Goal: Task Accomplishment & Management: Manage account settings

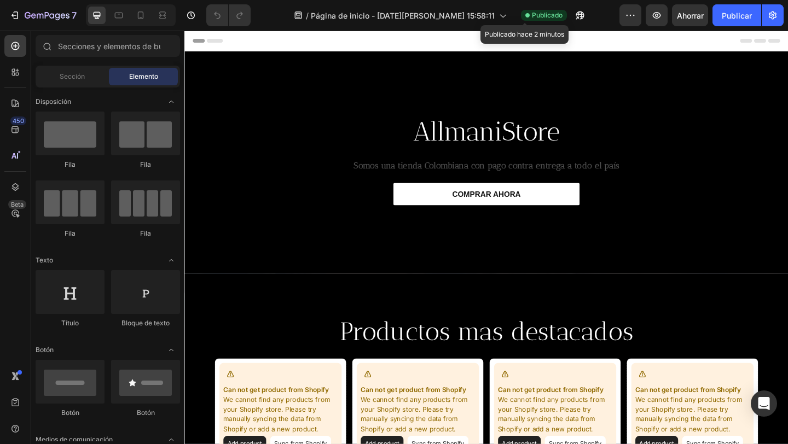
click at [532, 18] on font "Publicado" at bounding box center [547, 15] width 31 height 8
click at [569, 11] on button "button" at bounding box center [580, 15] width 22 height 22
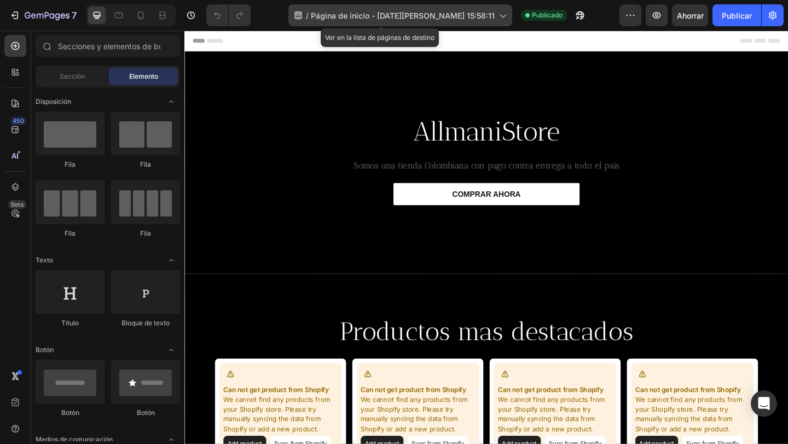
click at [497, 11] on icon at bounding box center [502, 15] width 11 height 11
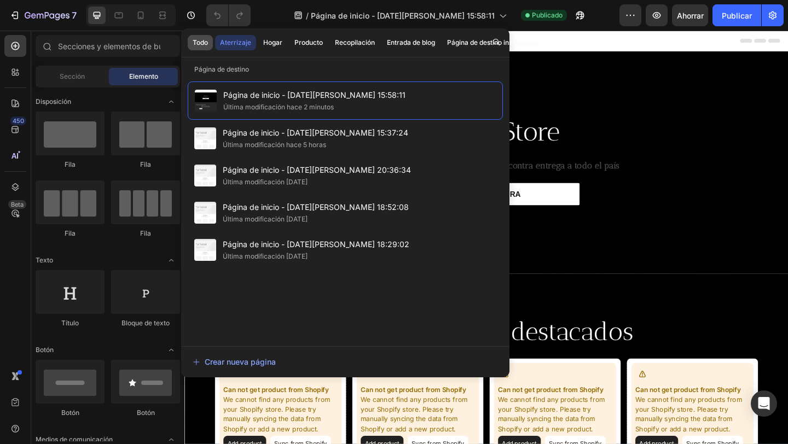
click at [199, 43] on font "Todo" at bounding box center [200, 42] width 15 height 8
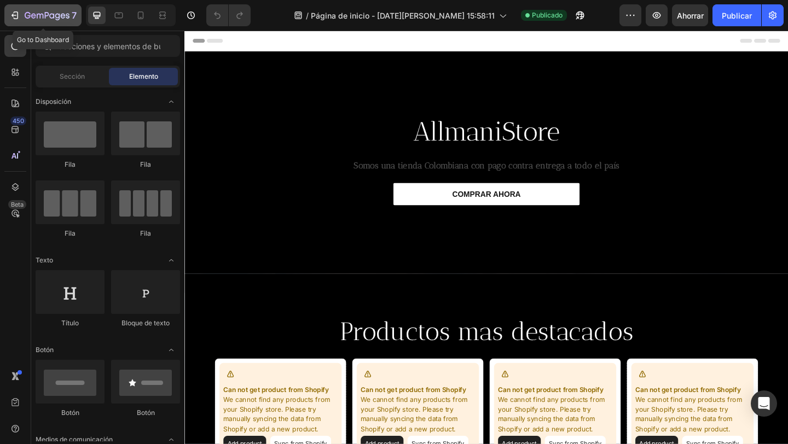
click at [46, 21] on div "7" at bounding box center [51, 15] width 52 height 13
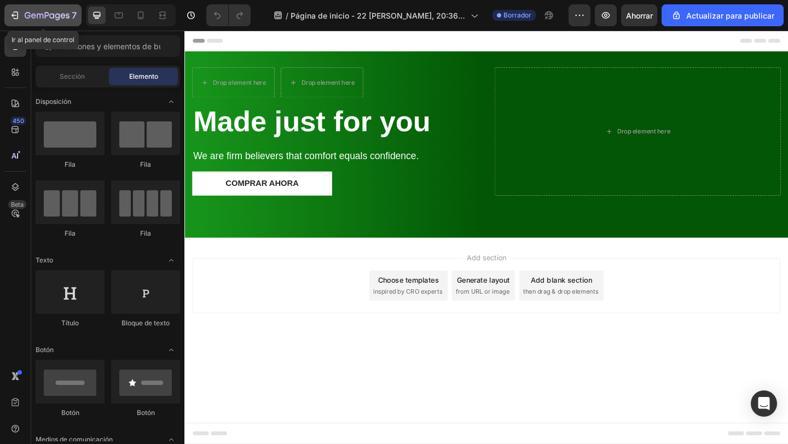
click at [20, 20] on div "7" at bounding box center [42, 15] width 67 height 13
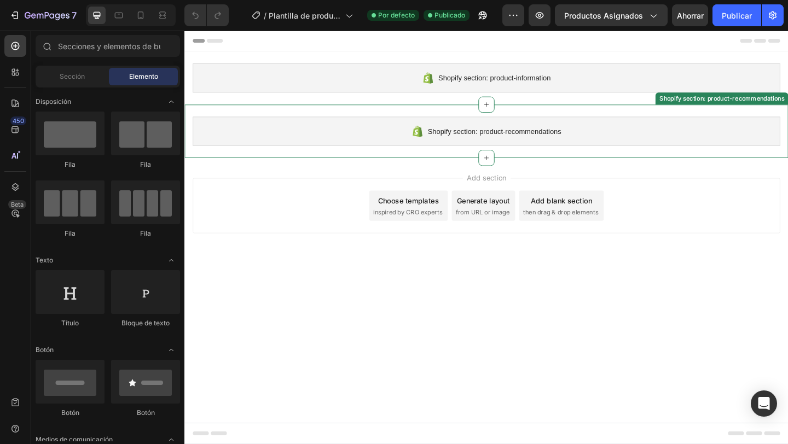
click at [486, 148] on div "Shopify section: product-recommendations" at bounding box center [512, 140] width 639 height 32
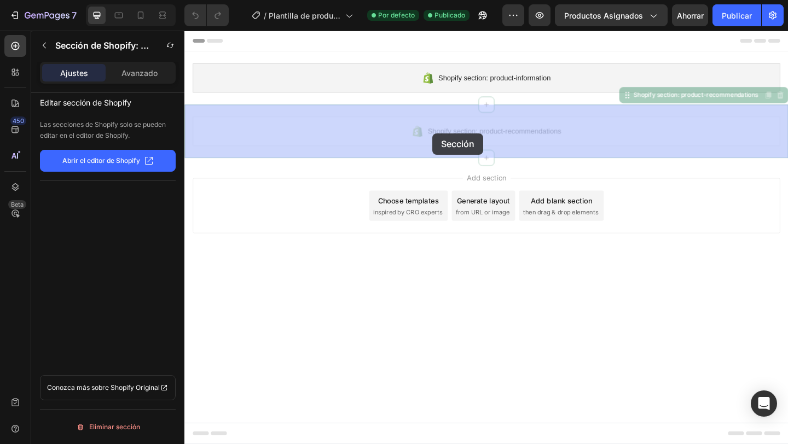
drag, startPoint x: 485, startPoint y: 150, endPoint x: 453, endPoint y: 139, distance: 33.7
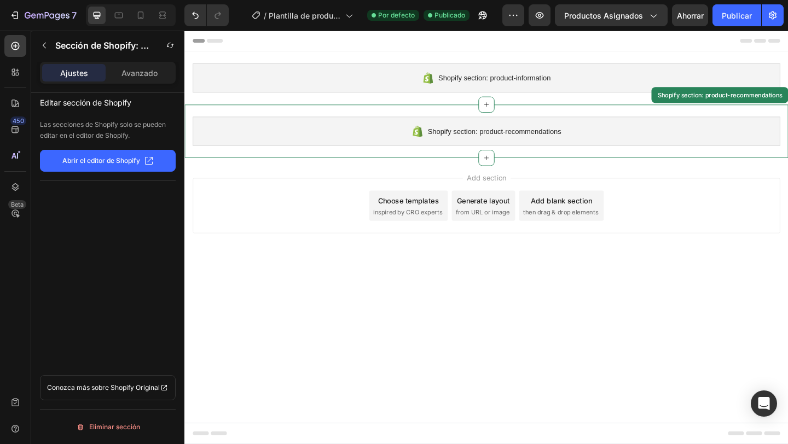
click at [444, 139] on div "Shopify section: product-recommendations" at bounding box center [512, 140] width 639 height 32
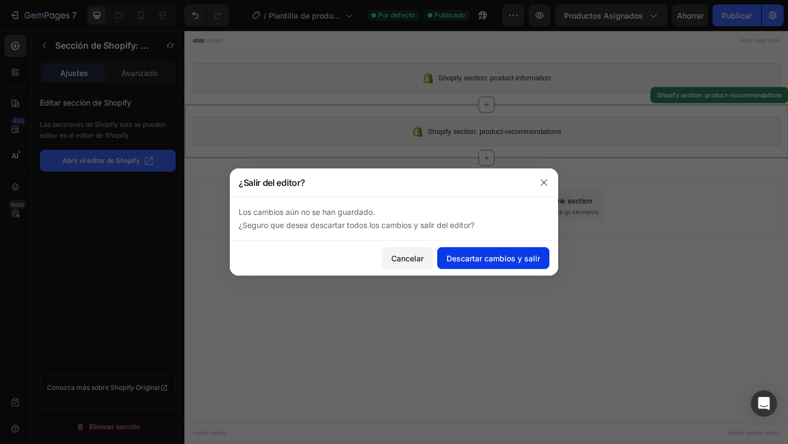
click at [493, 253] on font "Descartar cambios y salir" at bounding box center [493, 258] width 94 height 11
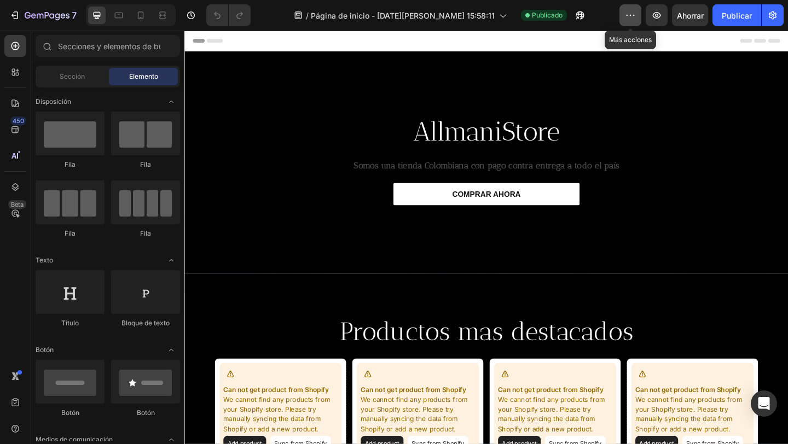
click at [634, 18] on icon "button" at bounding box center [630, 15] width 11 height 11
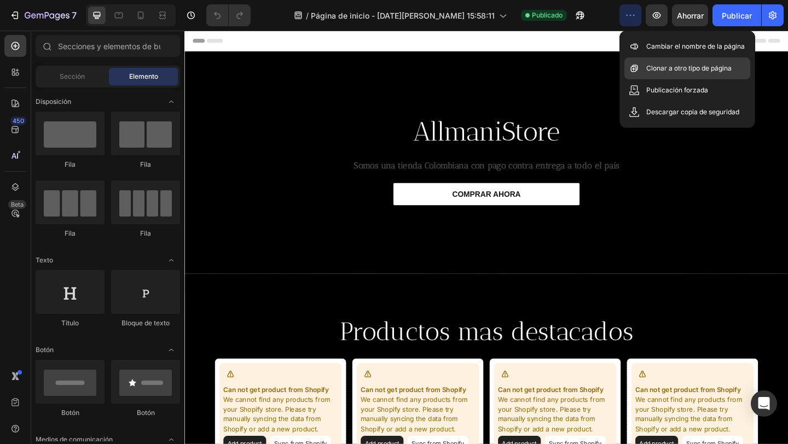
click at [686, 72] on font "Clonar a otro tipo de página" at bounding box center [688, 68] width 85 height 8
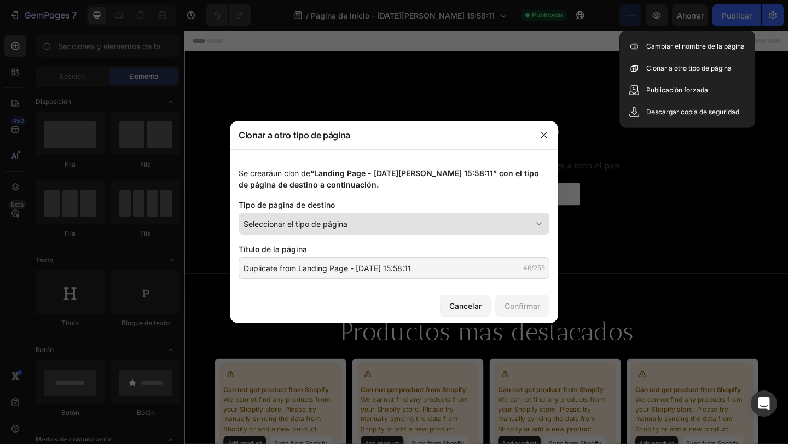
click at [383, 222] on div "Seleccionar el tipo de página" at bounding box center [387, 223] width 288 height 11
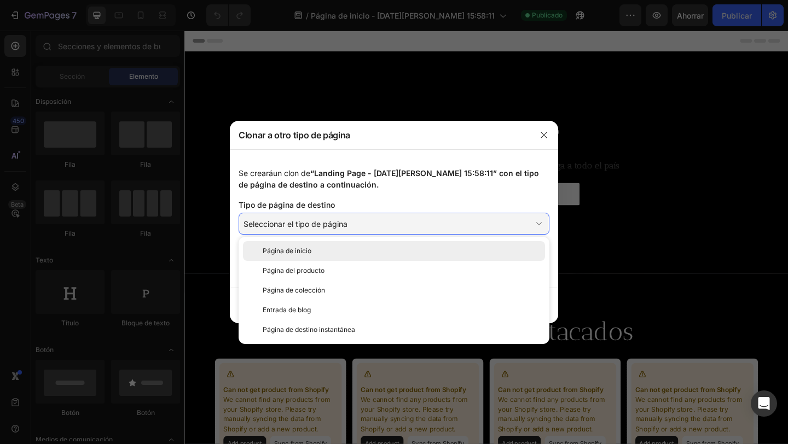
click at [335, 252] on div "Página de inicio" at bounding box center [402, 251] width 278 height 10
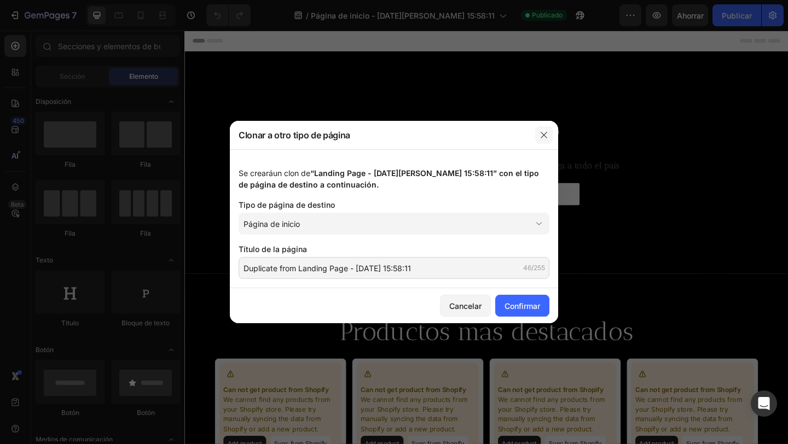
click at [542, 130] on button "button" at bounding box center [544, 135] width 18 height 18
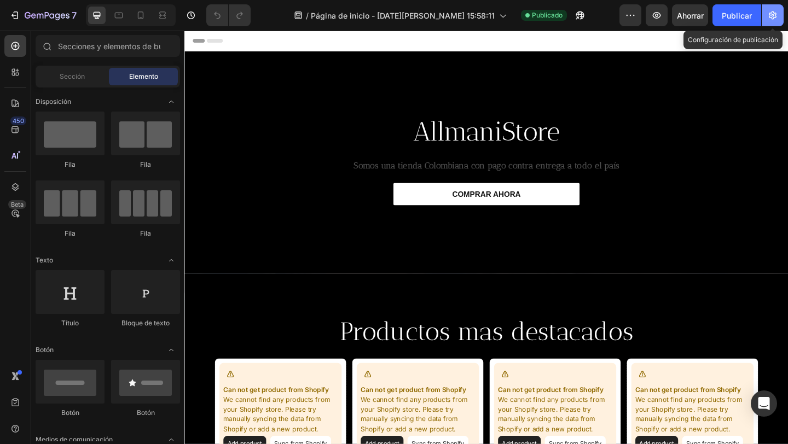
click at [766, 12] on button "button" at bounding box center [772, 15] width 22 height 22
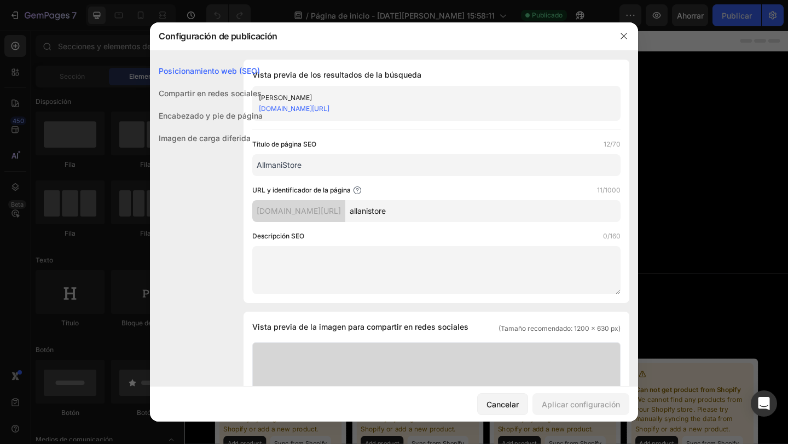
click at [392, 209] on input "allanistore" at bounding box center [482, 211] width 275 height 22
type input "allmanistore"
click at [606, 404] on font "Aplicar configuración" at bounding box center [581, 404] width 78 height 9
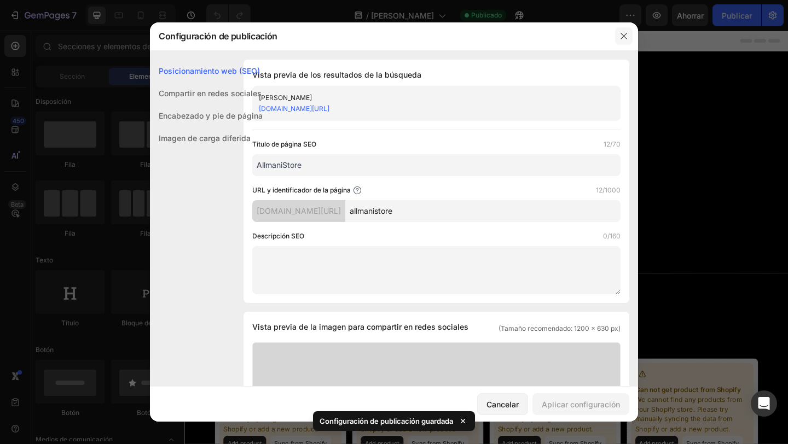
click at [623, 35] on icon "button" at bounding box center [623, 36] width 9 height 9
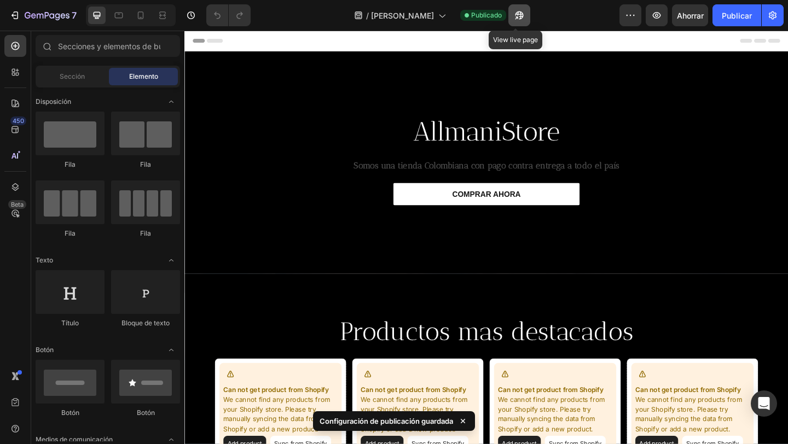
click at [514, 16] on icon "button" at bounding box center [519, 15] width 11 height 11
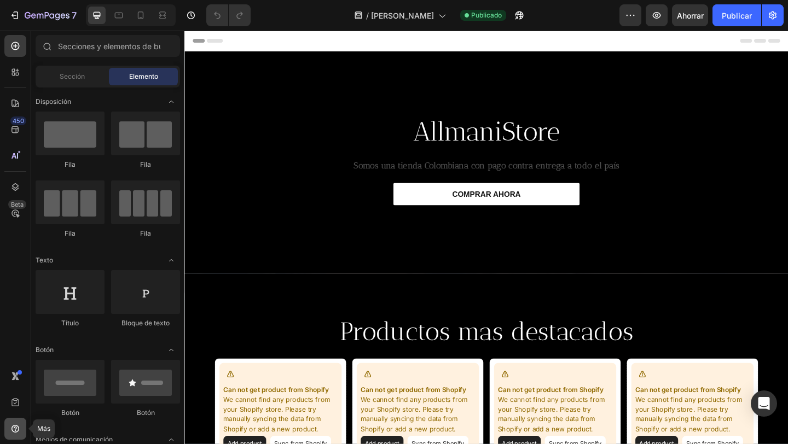
click at [15, 425] on icon at bounding box center [15, 429] width 8 height 8
click at [20, 401] on icon at bounding box center [15, 402] width 11 height 11
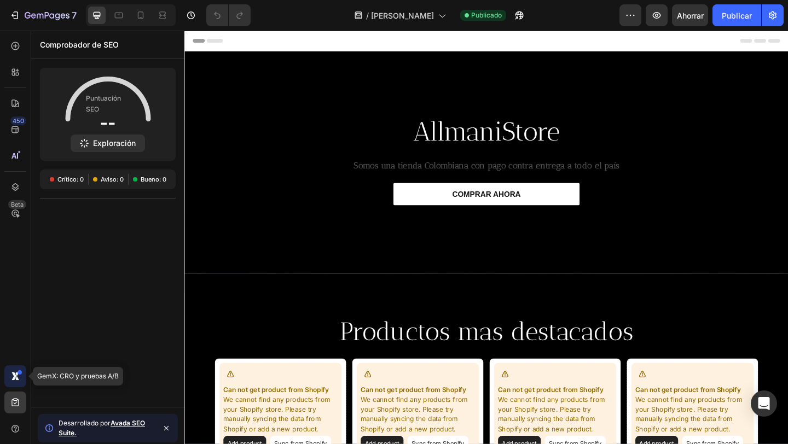
click at [19, 373] on div at bounding box center [15, 376] width 22 height 22
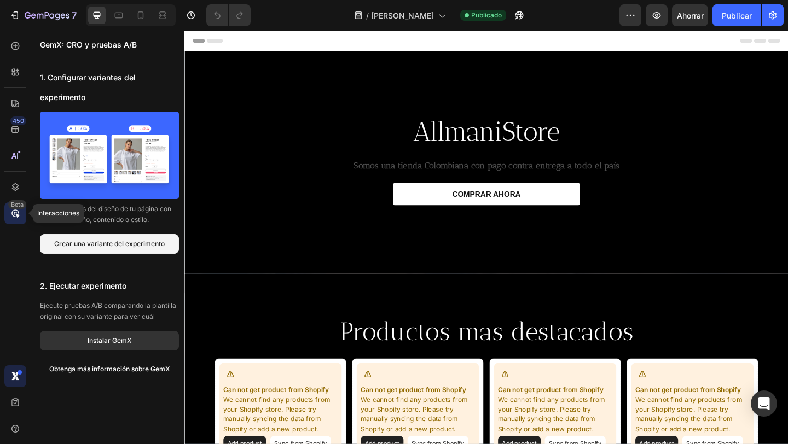
click at [17, 220] on div "Beta" at bounding box center [15, 213] width 22 height 22
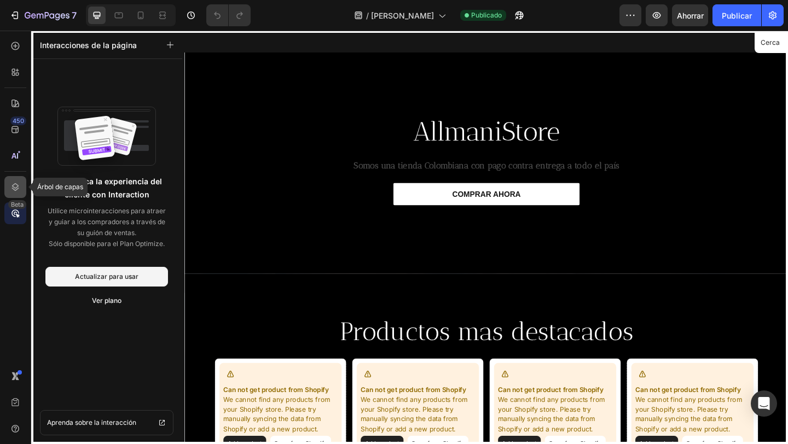
click at [15, 185] on icon at bounding box center [15, 187] width 11 height 11
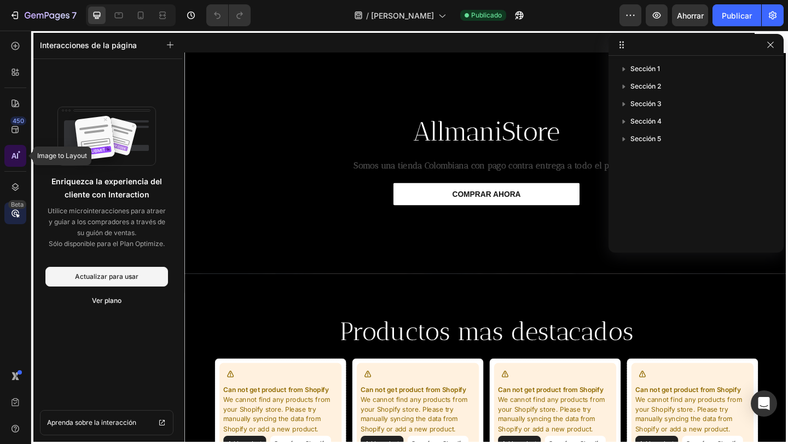
click at [11, 155] on icon at bounding box center [15, 155] width 11 height 11
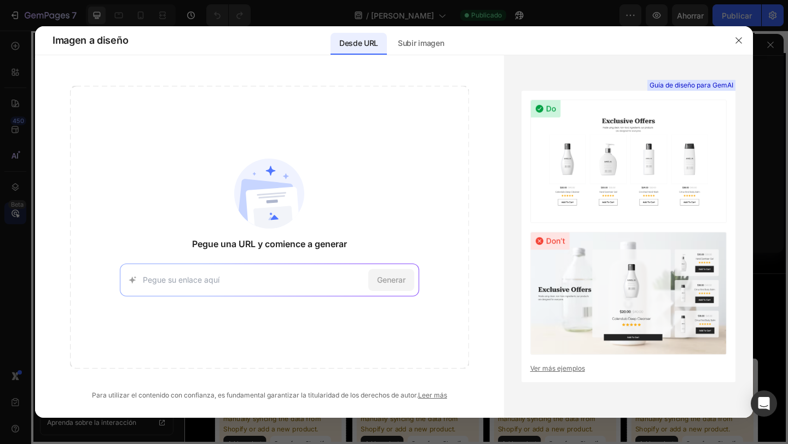
click at [23, 136] on div at bounding box center [394, 222] width 788 height 444
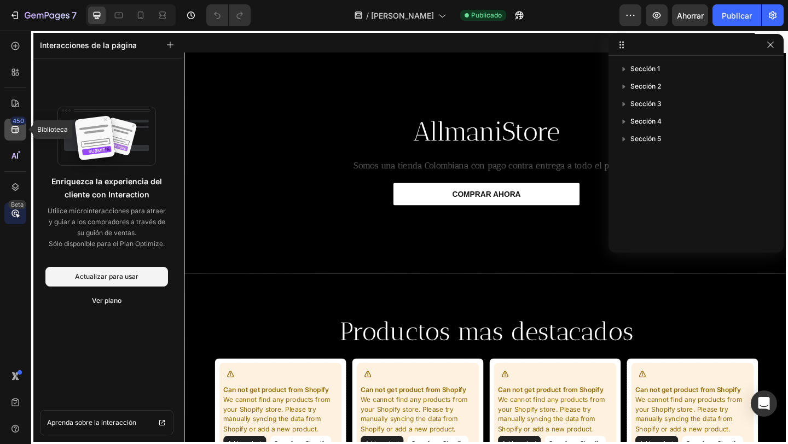
click at [13, 128] on icon at bounding box center [15, 129] width 11 height 11
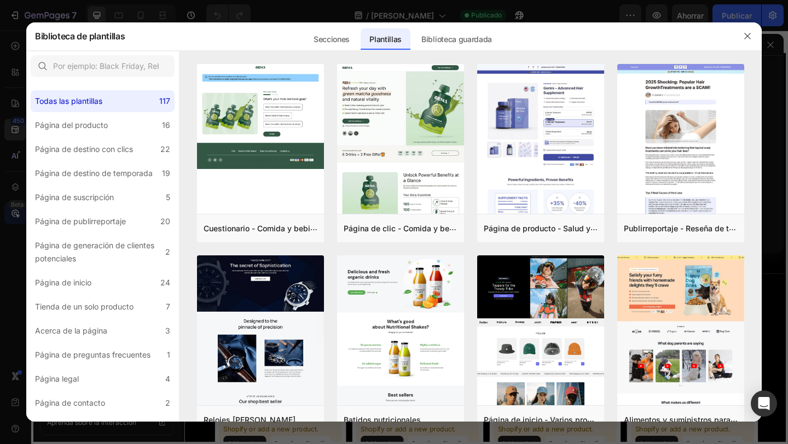
click at [14, 109] on div at bounding box center [394, 222] width 788 height 444
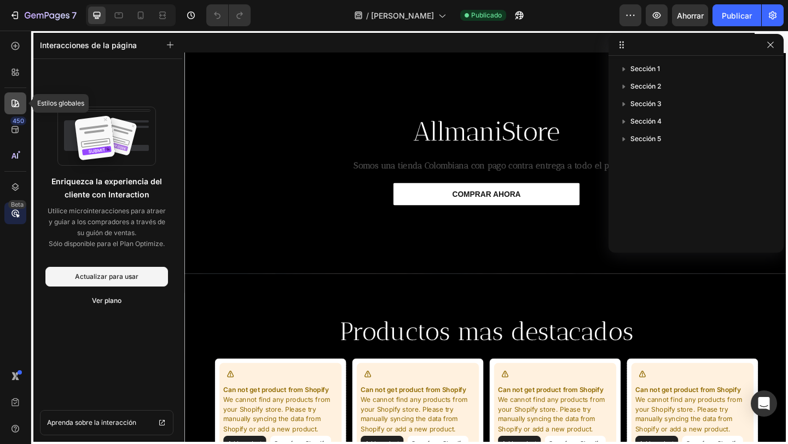
click at [15, 104] on icon at bounding box center [15, 103] width 11 height 11
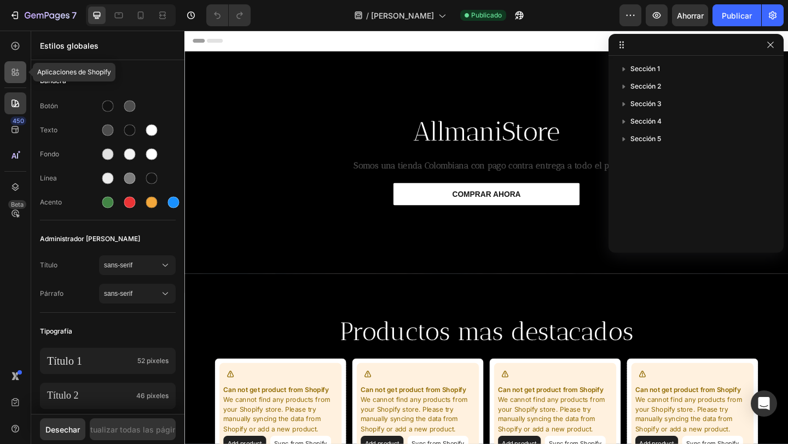
click at [16, 68] on icon at bounding box center [15, 72] width 11 height 11
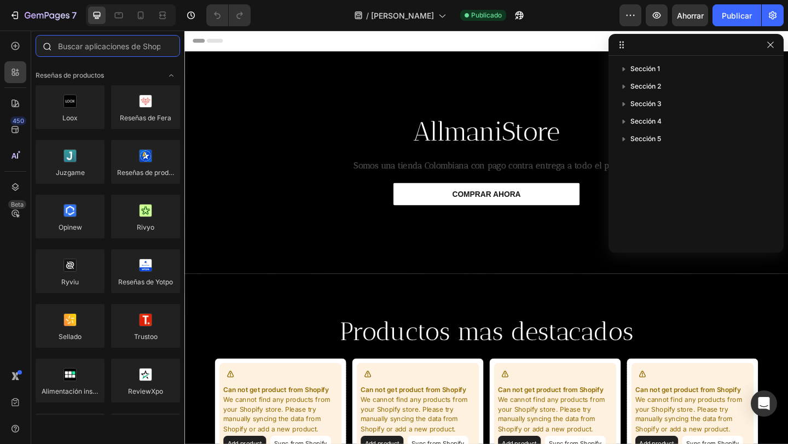
click at [80, 47] on input "text" at bounding box center [108, 46] width 144 height 22
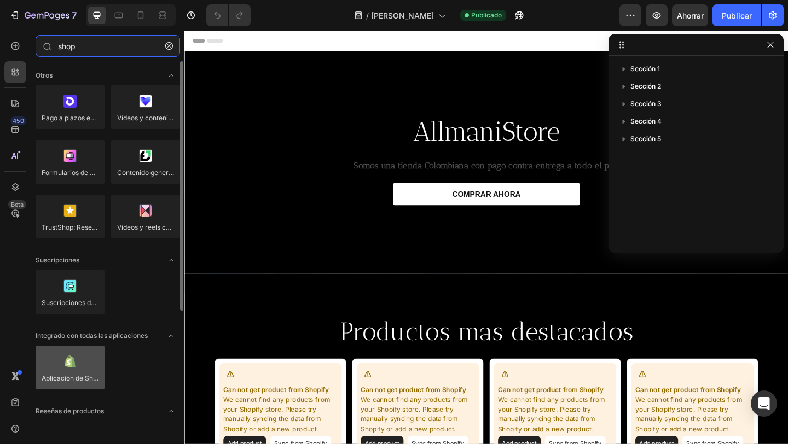
type input "shop"
click at [88, 363] on div at bounding box center [70, 368] width 69 height 44
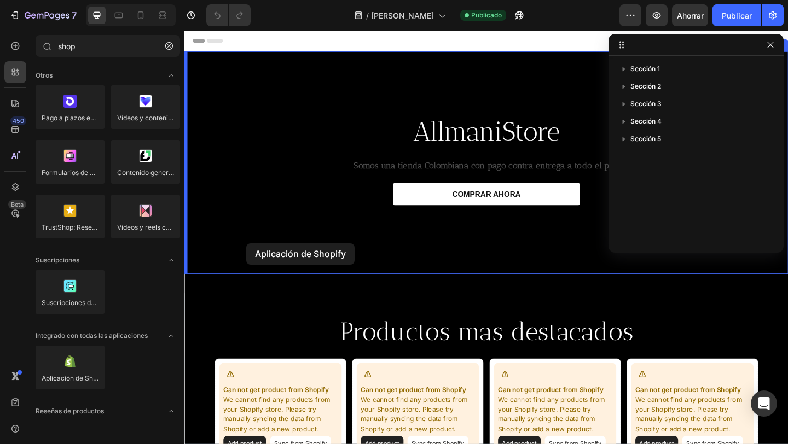
drag, startPoint x: 272, startPoint y: 393, endPoint x: 252, endPoint y: 262, distance: 132.8
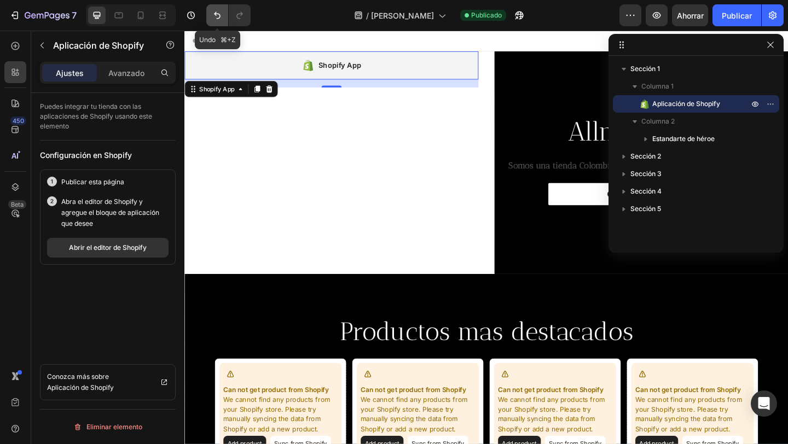
click at [218, 7] on button "Deshacer/Rehacer" at bounding box center [217, 15] width 22 height 22
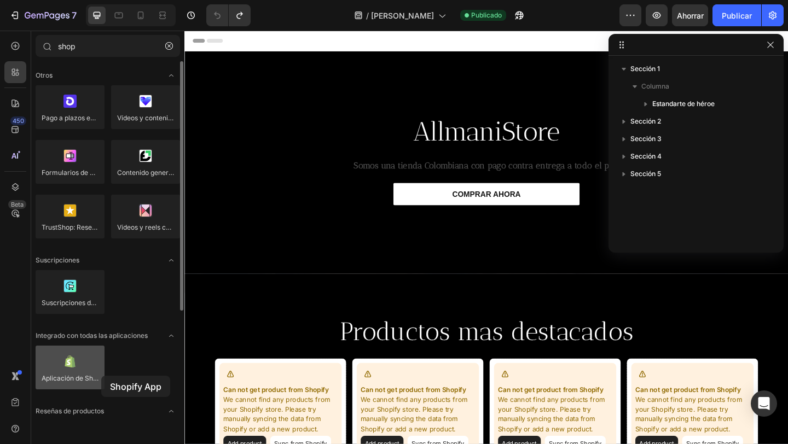
click at [101, 376] on div at bounding box center [70, 368] width 69 height 44
click at [81, 376] on div at bounding box center [70, 368] width 69 height 44
click at [43, 373] on div at bounding box center [70, 368] width 69 height 44
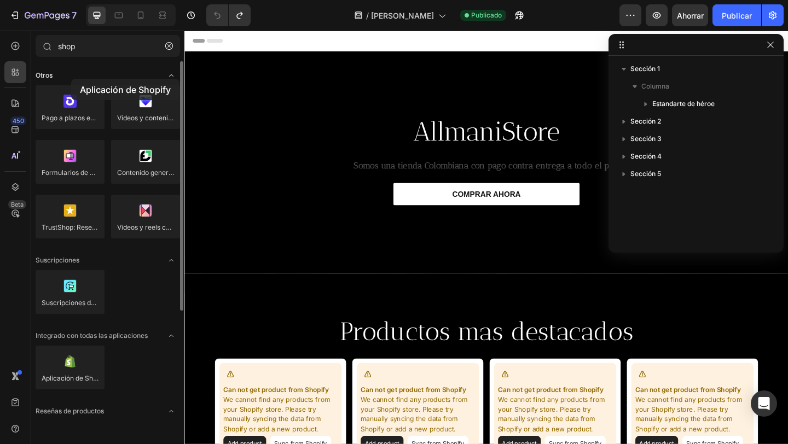
drag, startPoint x: 60, startPoint y: 371, endPoint x: 71, endPoint y: 76, distance: 295.6
click at [71, 76] on div "Otros Pago a plazos en tienda Vídeos y contenido generado por usuarios (CGU) co…" at bounding box center [107, 312] width 153 height 502
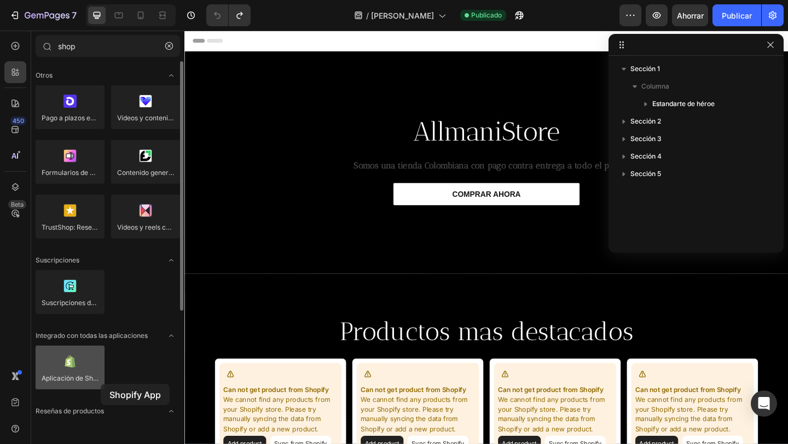
click at [101, 384] on div at bounding box center [70, 368] width 69 height 44
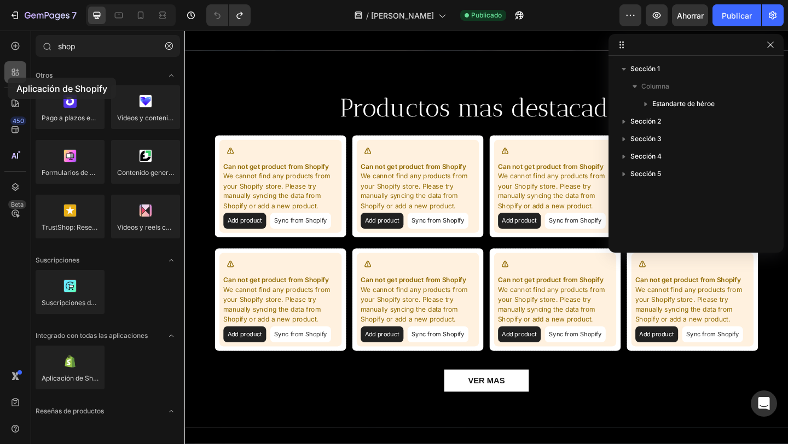
click at [8, 78] on div at bounding box center [15, 72] width 22 height 22
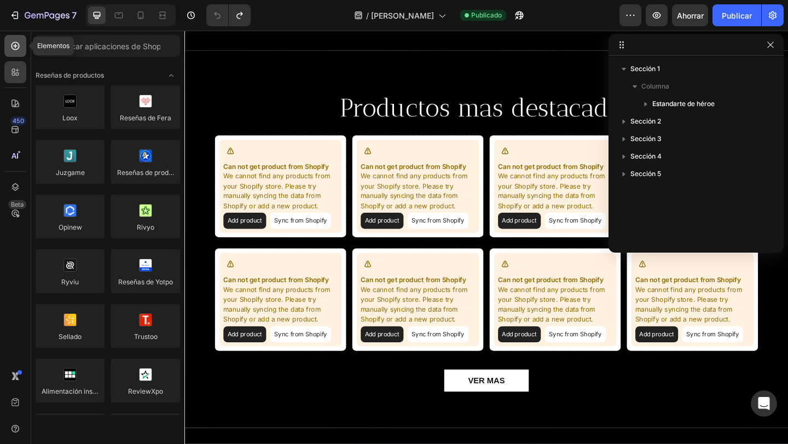
click at [19, 48] on icon at bounding box center [15, 45] width 11 height 11
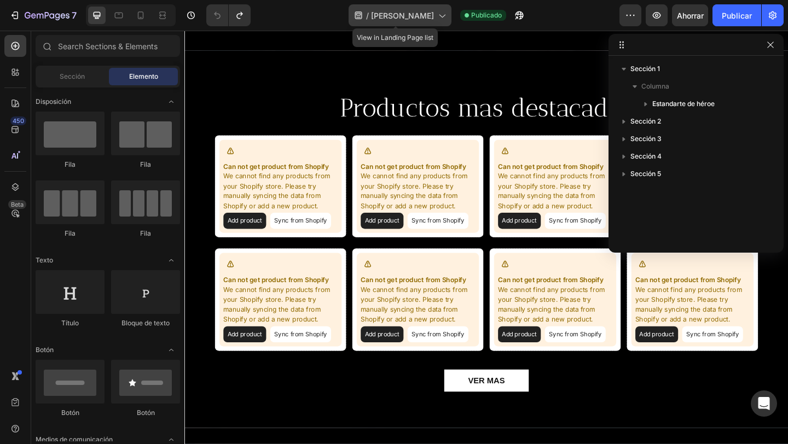
click at [399, 15] on font "[PERSON_NAME]" at bounding box center [402, 15] width 63 height 9
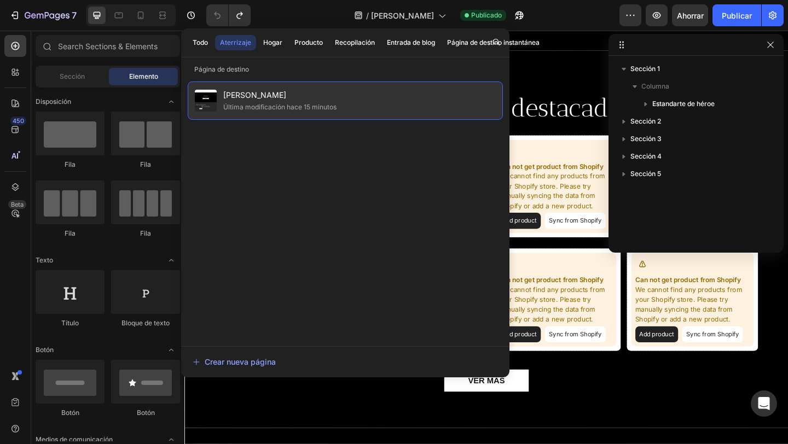
click at [341, 97] on div "Tienda [PERSON_NAME] Última modificación hace 15 minutos" at bounding box center [345, 101] width 315 height 38
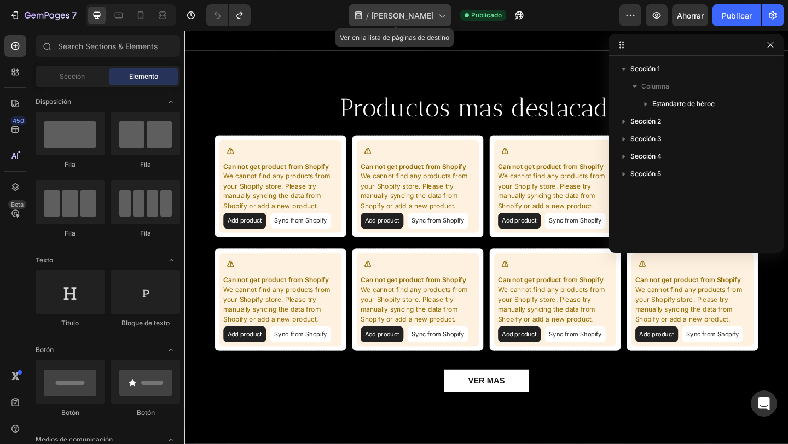
click at [411, 16] on font "[PERSON_NAME]" at bounding box center [402, 15] width 63 height 9
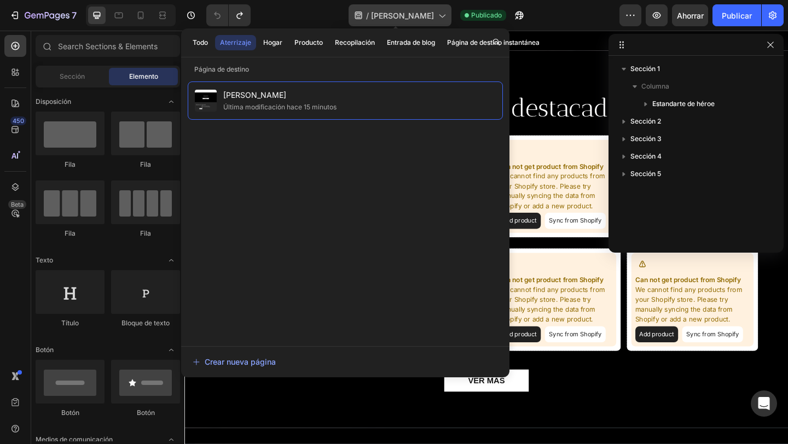
click at [444, 19] on div "/ [PERSON_NAME]" at bounding box center [399, 15] width 103 height 22
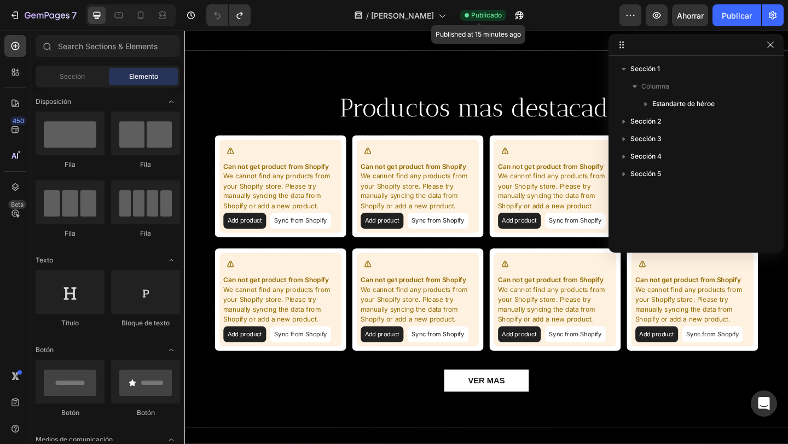
click at [478, 14] on font "Publicado" at bounding box center [486, 15] width 31 height 8
